Goal: Task Accomplishment & Management: Complete application form

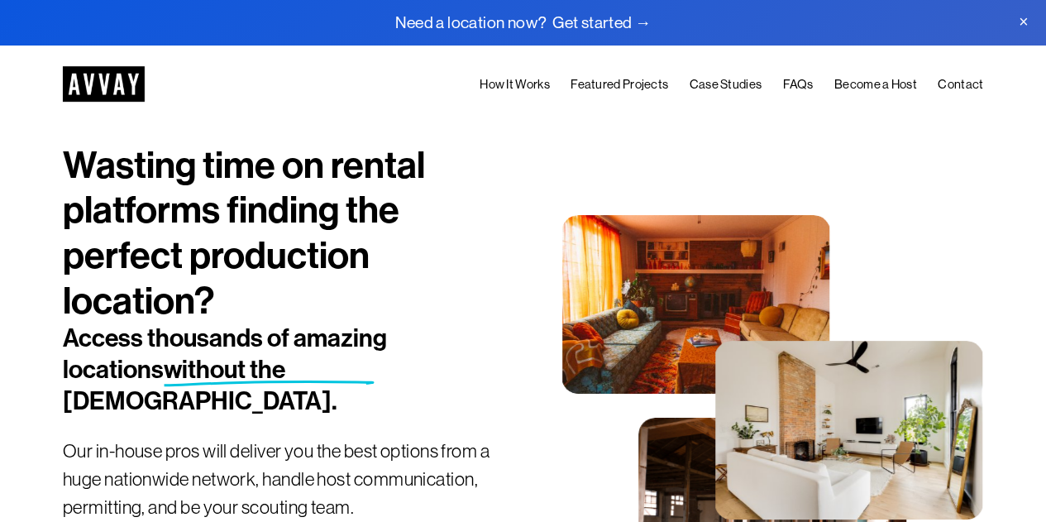
click at [896, 82] on link "Become a Host" at bounding box center [875, 84] width 83 height 21
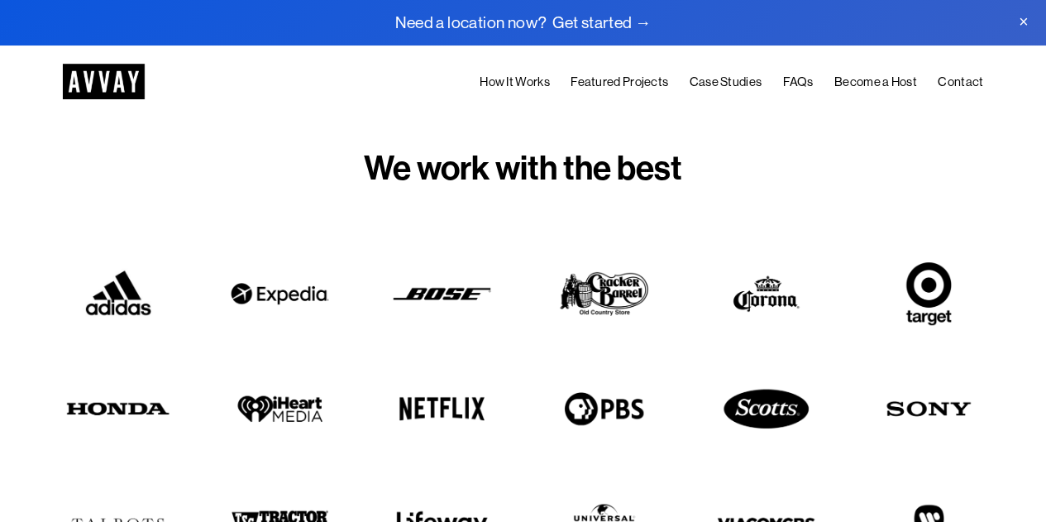
scroll to position [300, 0]
